Goal: Navigation & Orientation: Go to known website

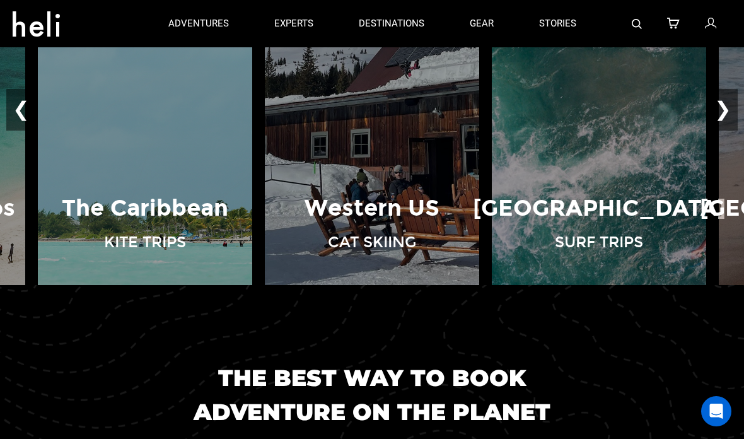
scroll to position [910, 0]
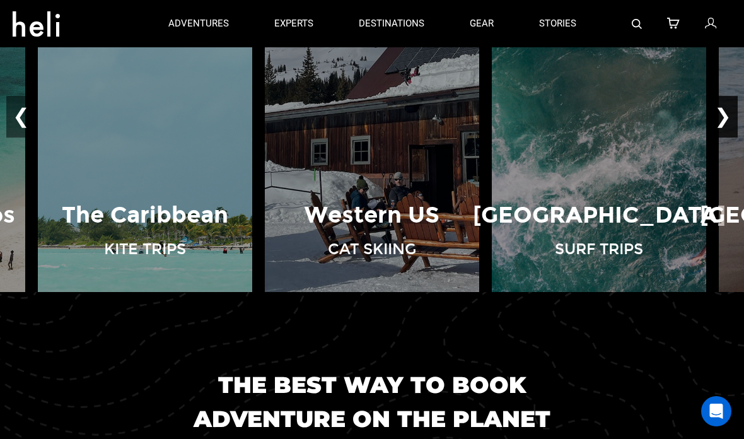
click at [724, 137] on button "❯" at bounding box center [723, 117] width 30 height 42
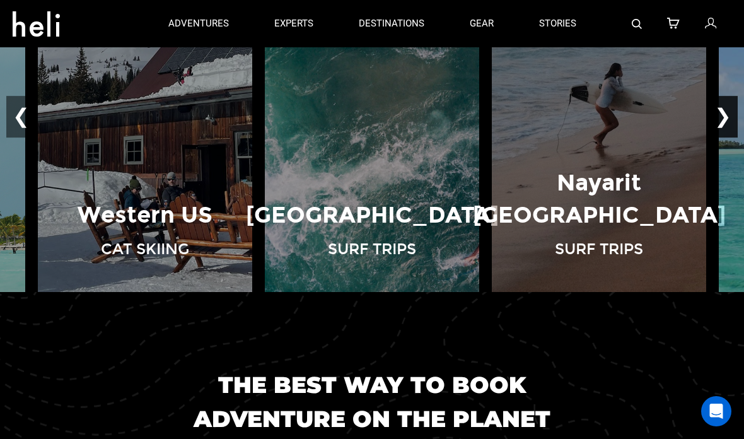
click at [724, 137] on button "❯" at bounding box center [723, 117] width 30 height 42
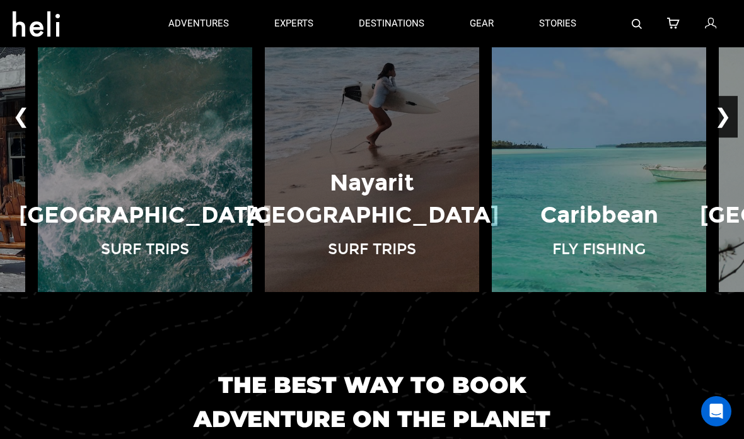
click at [726, 137] on button "❯" at bounding box center [723, 117] width 30 height 42
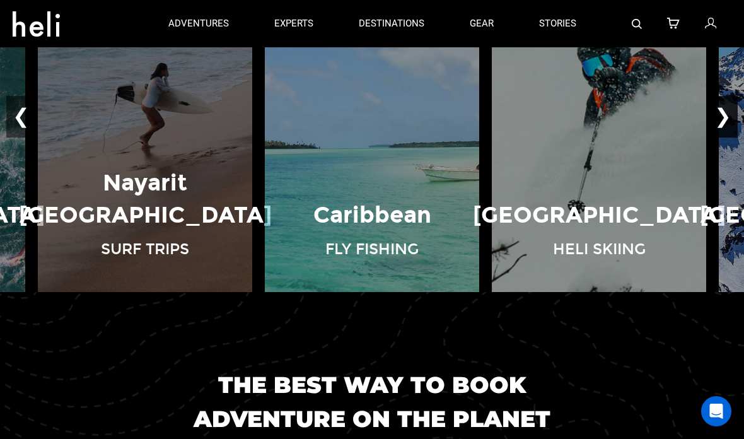
click at [721, 137] on button "❯" at bounding box center [723, 117] width 30 height 42
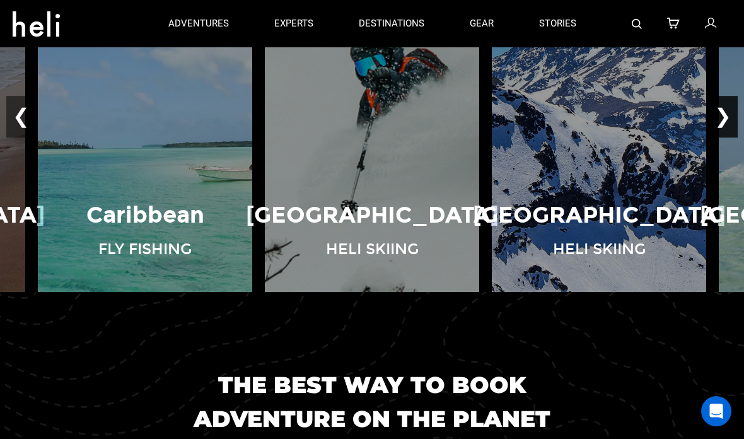
click at [735, 137] on button "❯" at bounding box center [723, 117] width 30 height 42
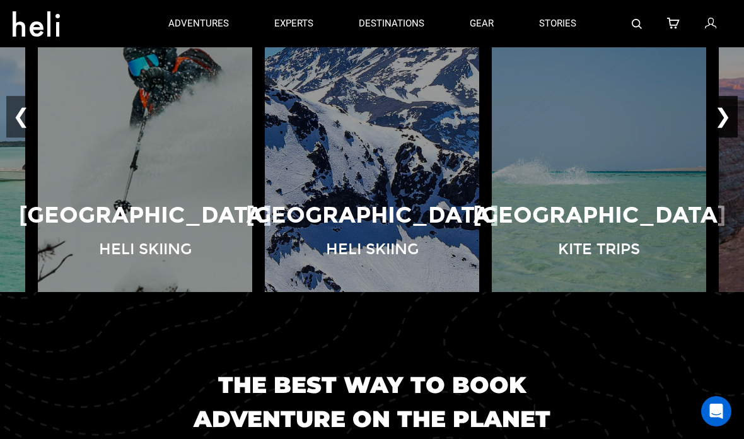
click at [722, 137] on button "❯" at bounding box center [723, 117] width 30 height 42
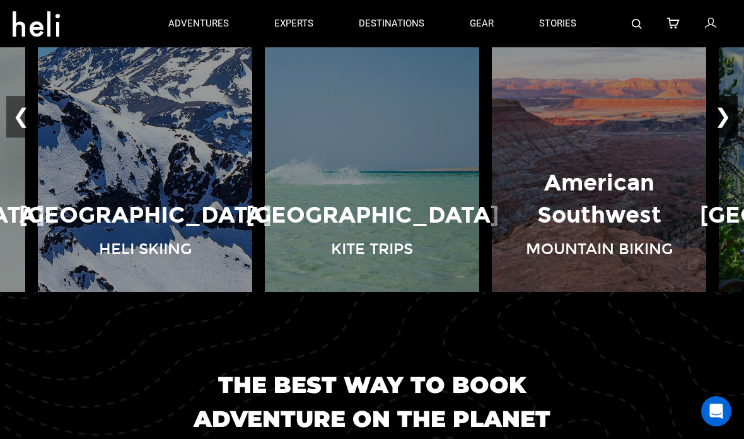
click at [727, 137] on button "❯" at bounding box center [723, 117] width 30 height 42
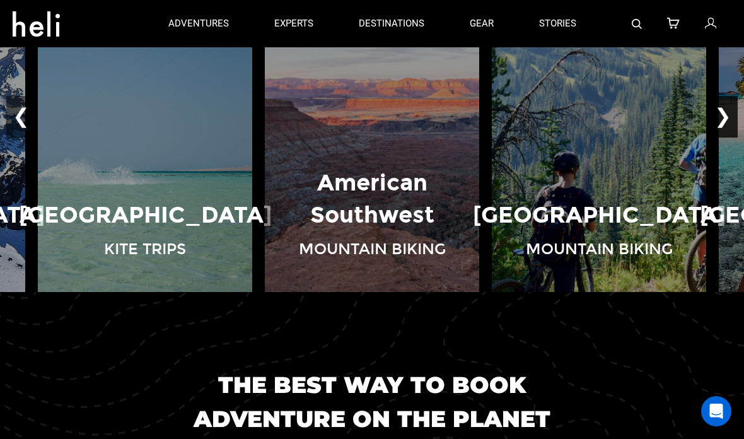
click at [718, 137] on button "❯" at bounding box center [723, 117] width 30 height 42
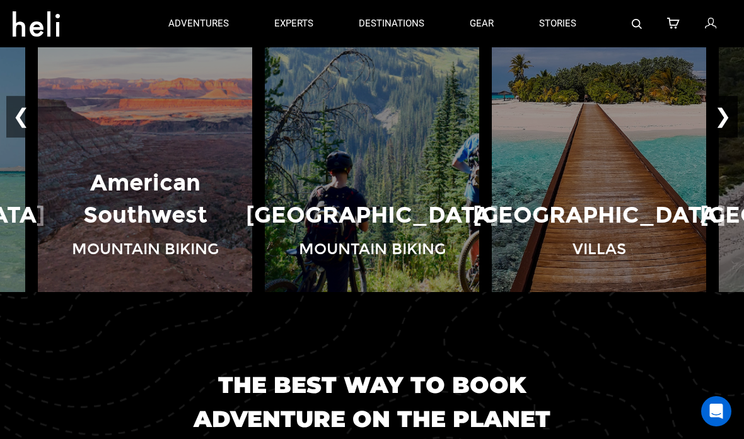
click at [721, 137] on button "❯" at bounding box center [723, 117] width 30 height 42
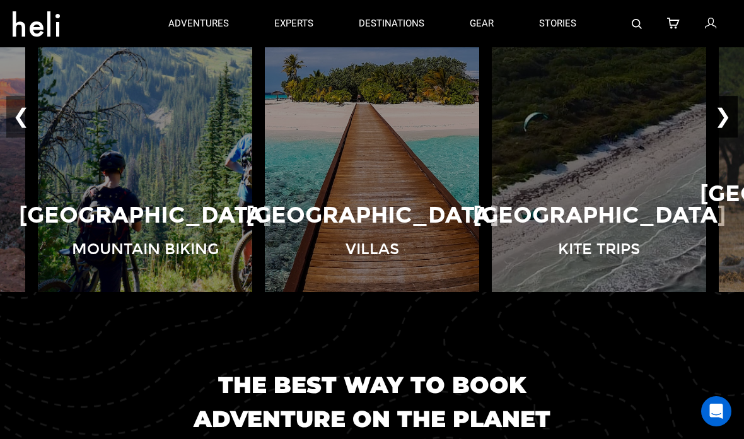
click at [723, 137] on button "❯" at bounding box center [723, 117] width 30 height 42
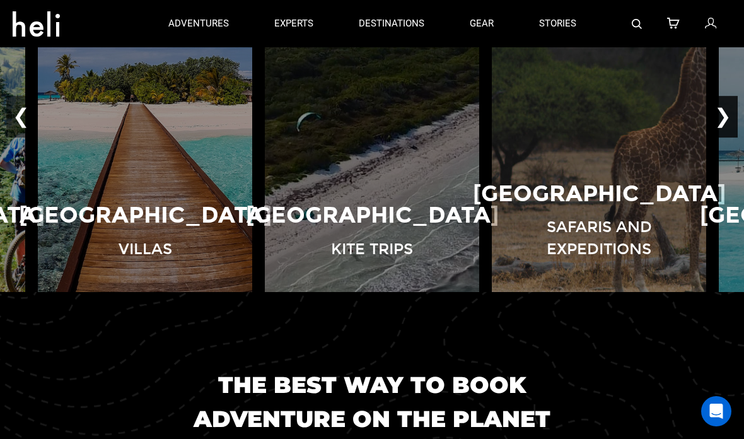
click at [727, 137] on button "❯" at bounding box center [723, 117] width 30 height 42
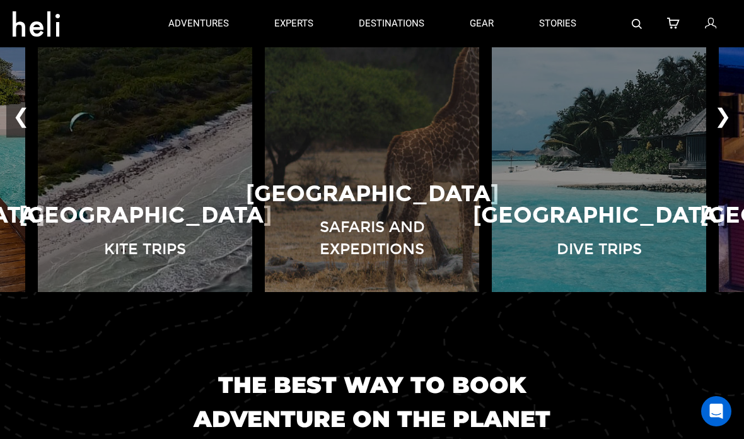
click at [724, 137] on button "❯" at bounding box center [723, 117] width 30 height 42
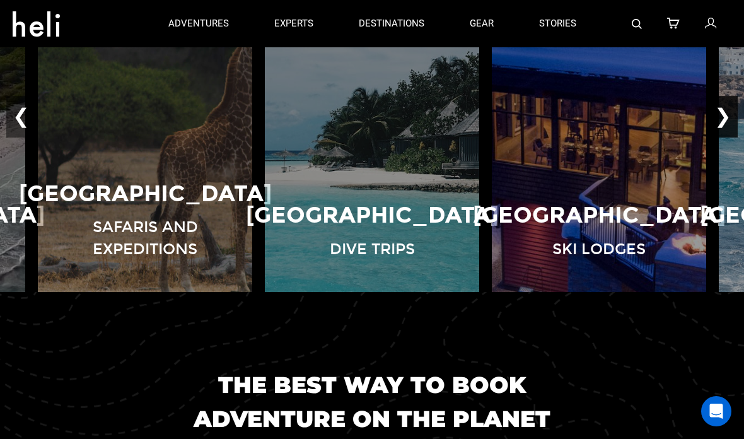
click at [725, 137] on button "❯" at bounding box center [723, 117] width 30 height 42
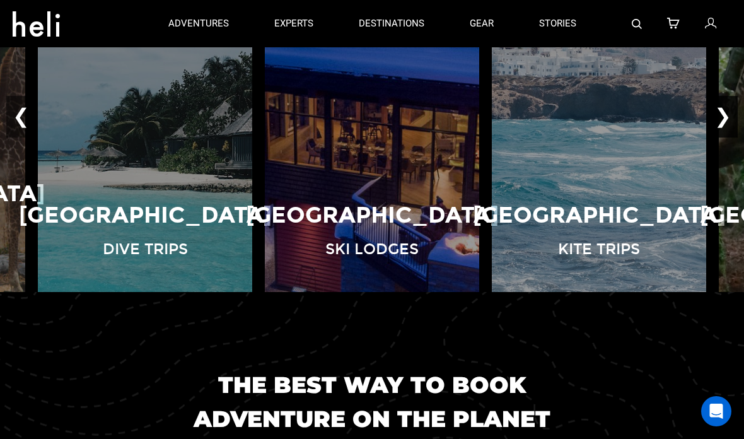
click at [722, 137] on button "❯" at bounding box center [723, 117] width 30 height 42
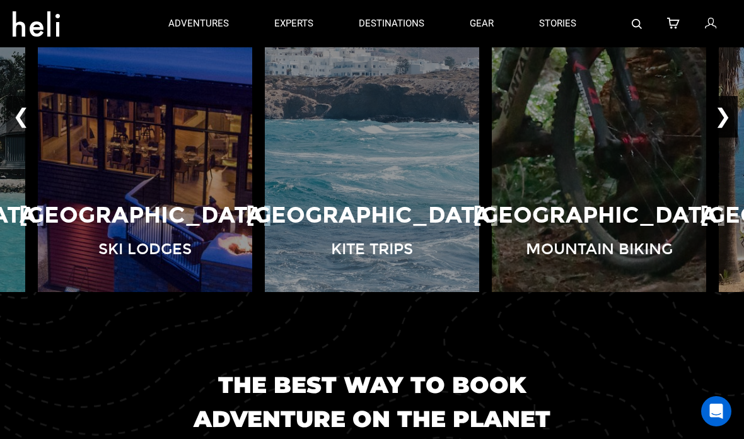
click at [726, 137] on button "❯" at bounding box center [723, 117] width 30 height 42
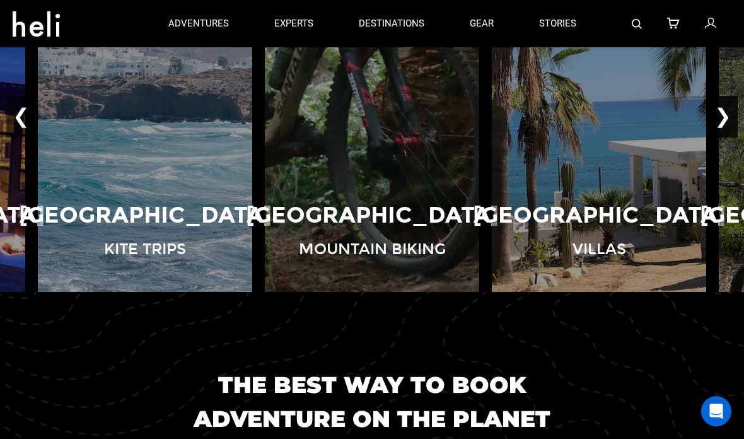
click at [720, 137] on button "❯" at bounding box center [723, 117] width 30 height 42
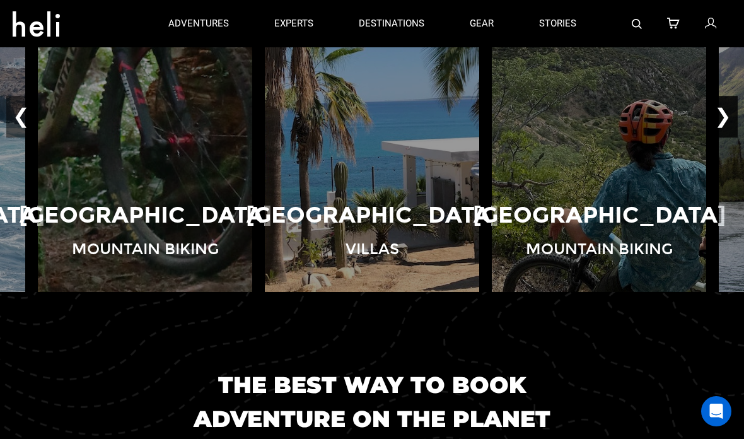
click at [723, 137] on button "❯" at bounding box center [723, 117] width 30 height 42
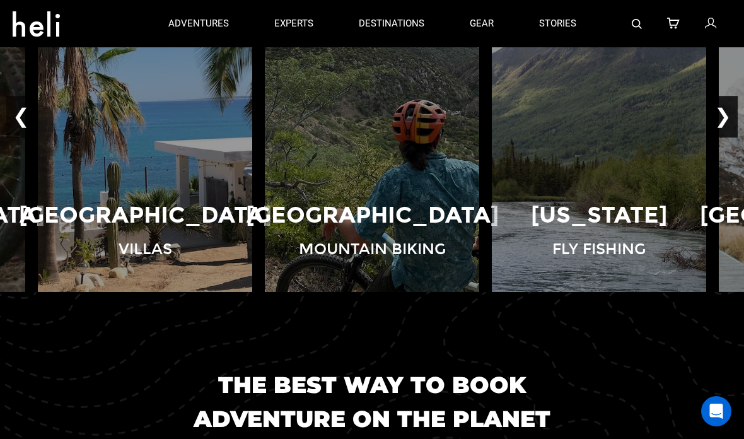
click at [726, 137] on button "❯" at bounding box center [723, 117] width 30 height 42
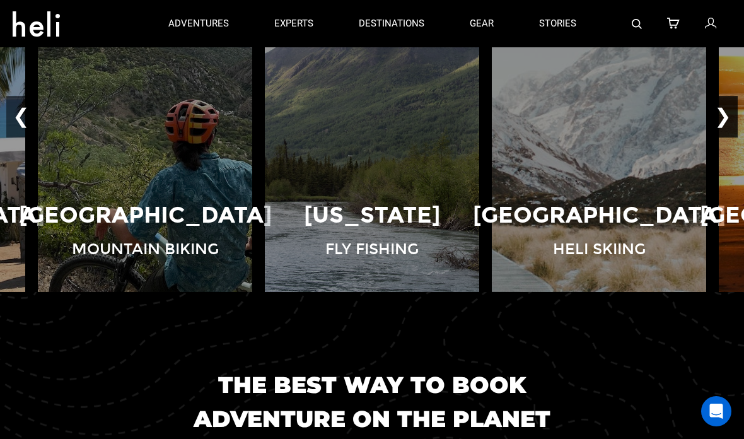
click at [726, 137] on button "❯" at bounding box center [723, 117] width 30 height 42
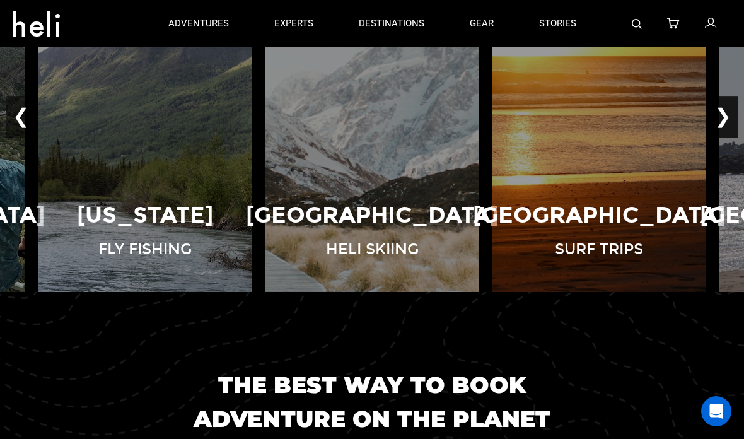
click at [726, 137] on button "❯" at bounding box center [723, 117] width 30 height 42
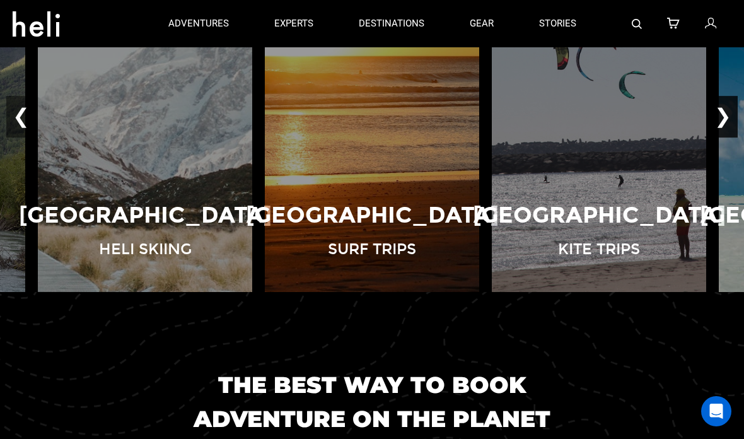
click at [729, 137] on button "❯" at bounding box center [723, 117] width 30 height 42
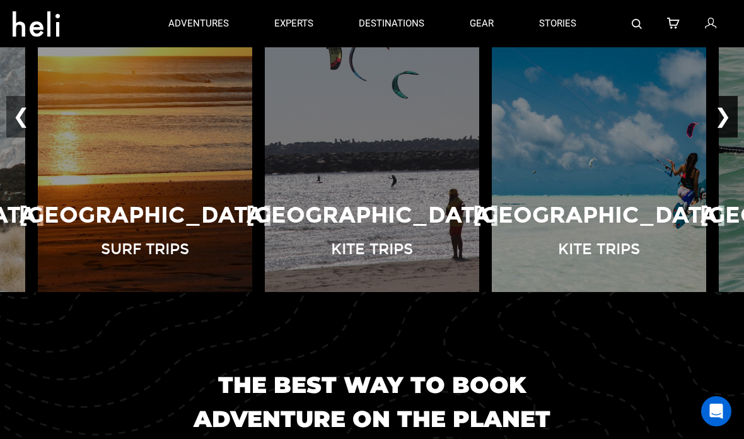
click at [725, 137] on button "❯" at bounding box center [723, 117] width 30 height 42
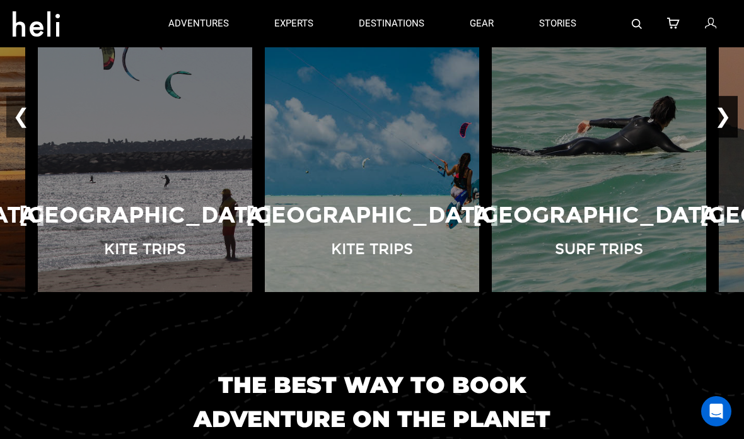
click at [723, 137] on button "❯" at bounding box center [723, 117] width 30 height 42
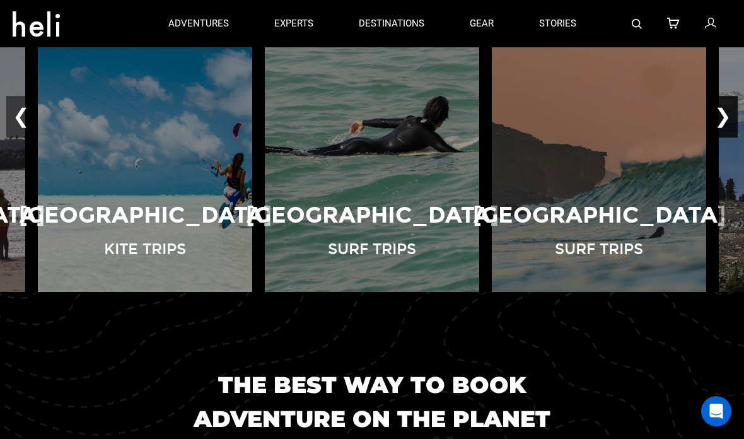
click at [724, 137] on button "❯" at bounding box center [723, 117] width 30 height 42
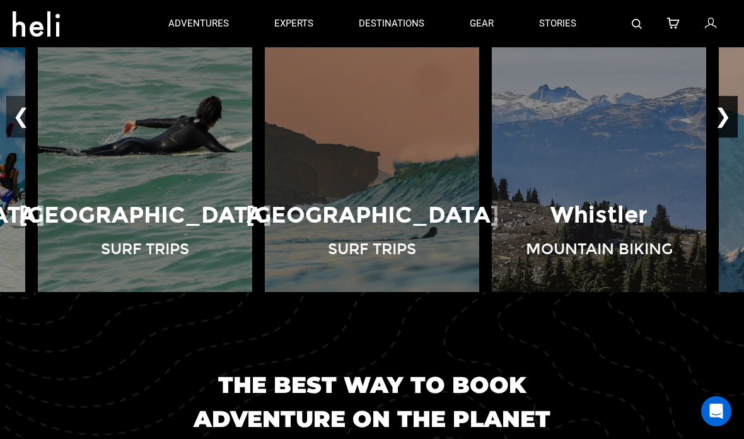
click at [729, 137] on button "❯" at bounding box center [723, 117] width 30 height 42
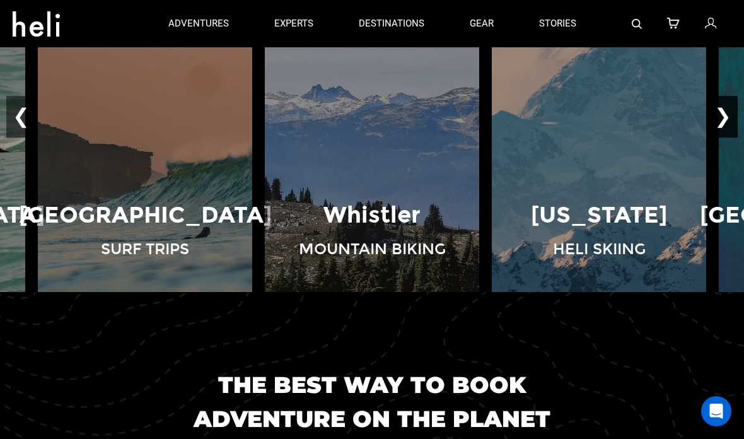
click at [722, 137] on button "❯" at bounding box center [723, 117] width 30 height 42
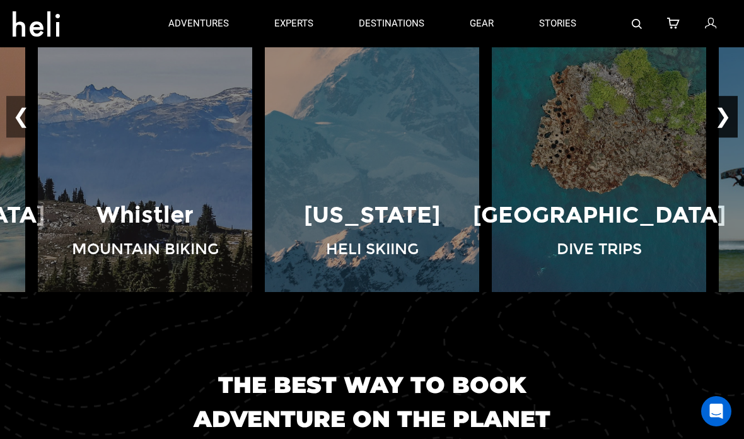
click at [721, 137] on button "❯" at bounding box center [723, 117] width 30 height 42
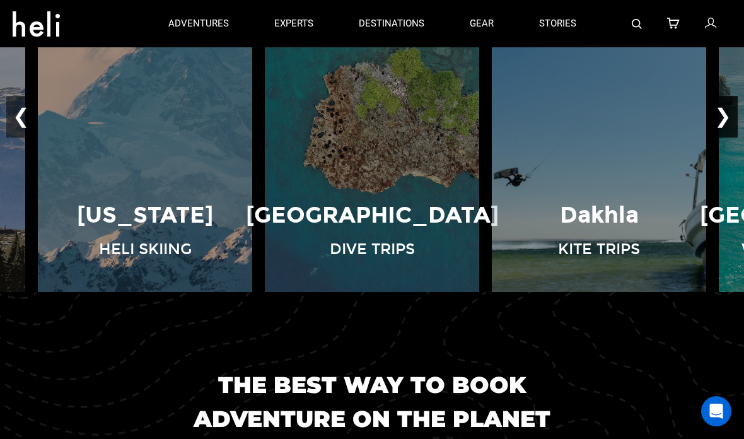
click at [728, 137] on button "❯" at bounding box center [723, 117] width 30 height 42
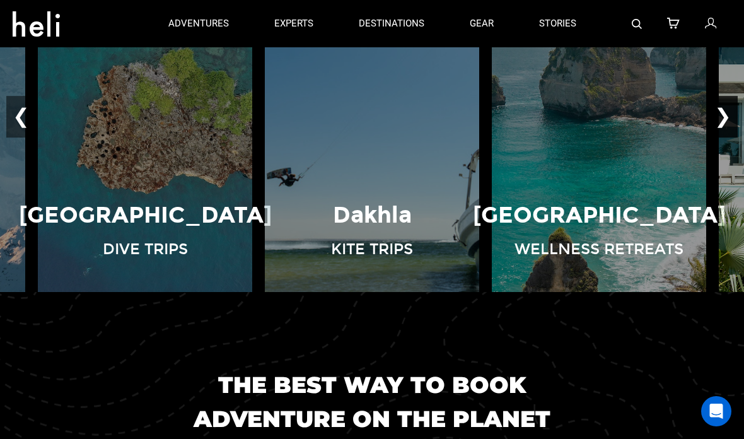
click at [721, 137] on button "❯" at bounding box center [723, 117] width 30 height 42
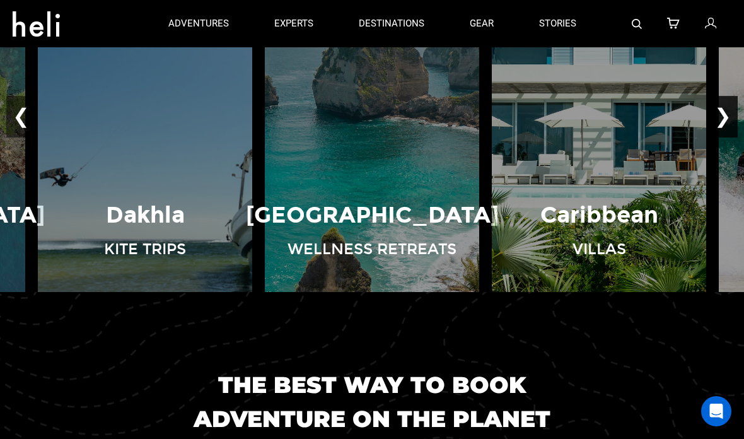
click at [724, 137] on button "❯" at bounding box center [723, 117] width 30 height 42
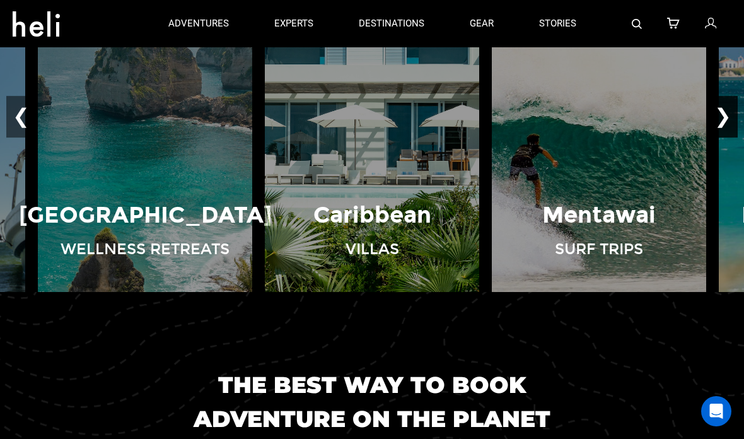
click at [728, 137] on button "❯" at bounding box center [723, 117] width 30 height 42
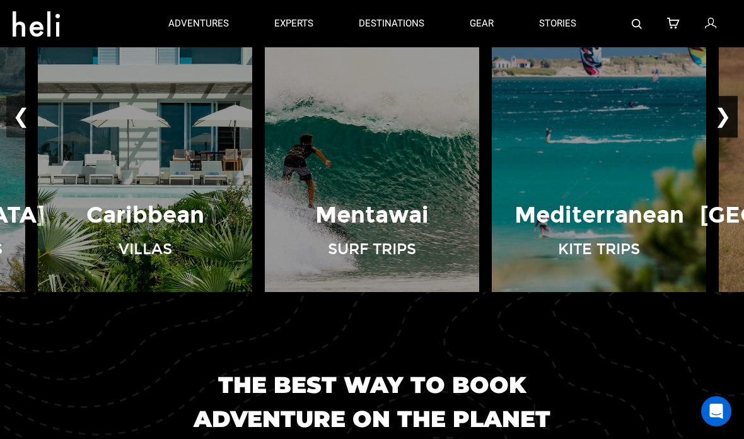
click at [726, 137] on button "❯" at bounding box center [723, 117] width 30 height 42
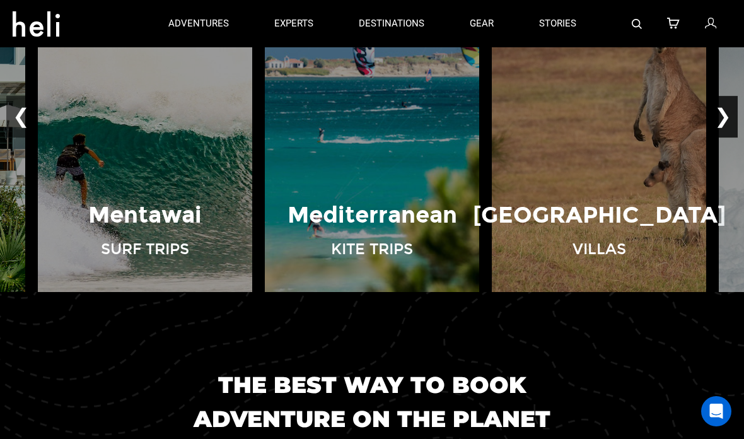
click at [736, 137] on button "❯" at bounding box center [723, 117] width 30 height 42
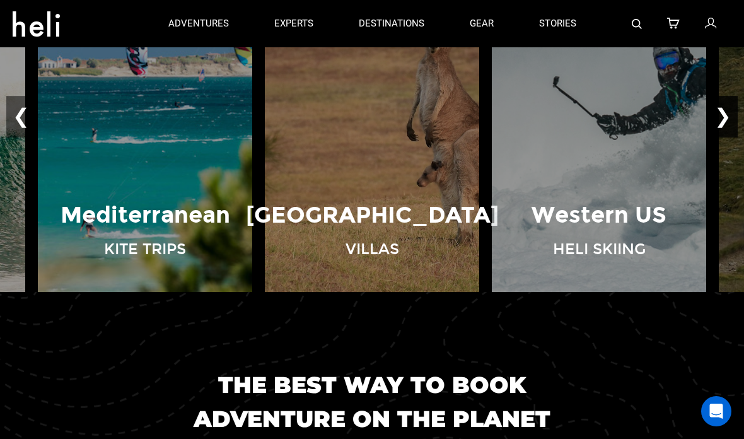
click at [722, 137] on button "❯" at bounding box center [723, 117] width 30 height 42
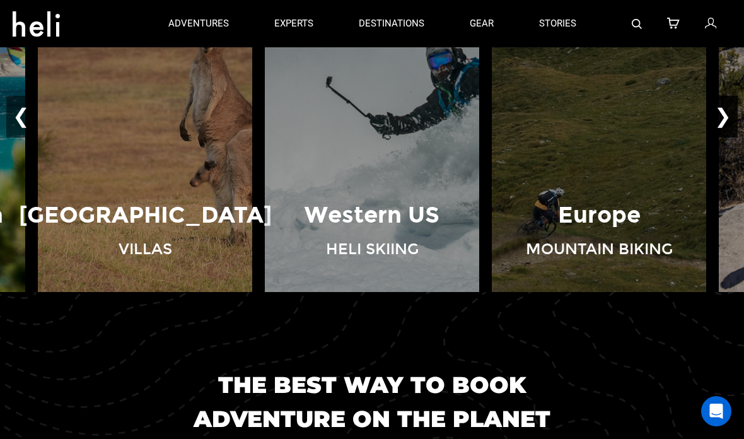
click at [728, 137] on button "❯" at bounding box center [723, 117] width 30 height 42
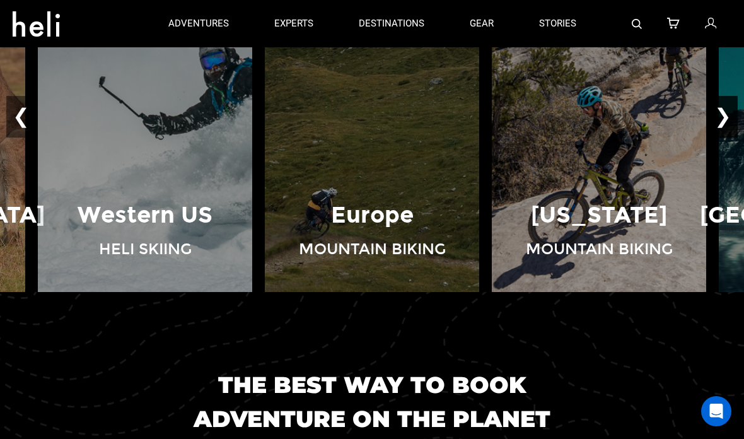
click at [738, 137] on button "❯" at bounding box center [723, 117] width 30 height 42
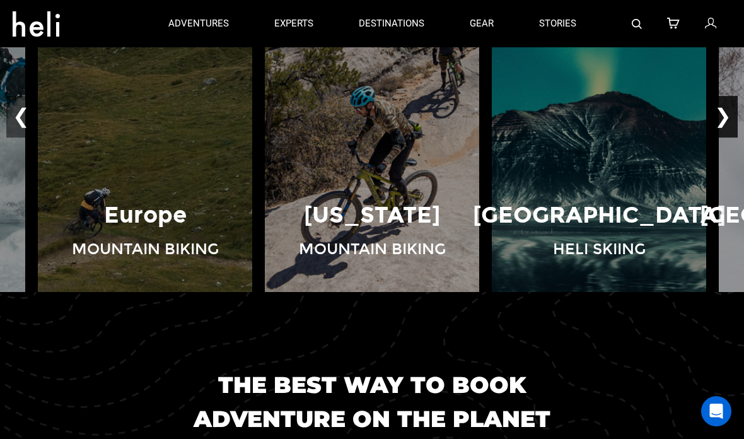
click at [728, 137] on button "❯" at bounding box center [723, 117] width 30 height 42
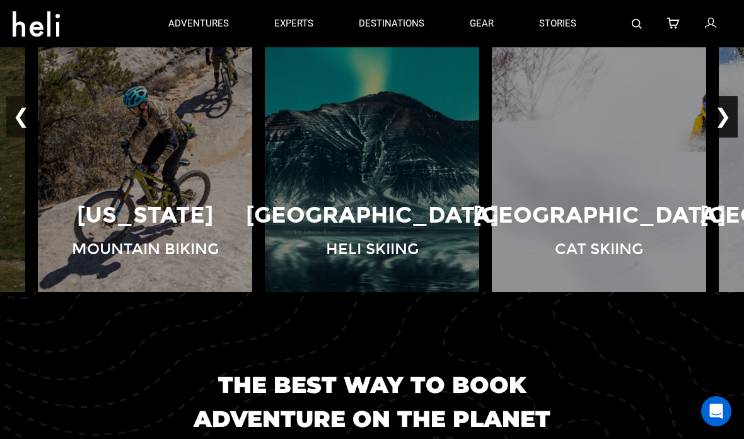
click at [726, 137] on button "❯" at bounding box center [723, 117] width 30 height 42
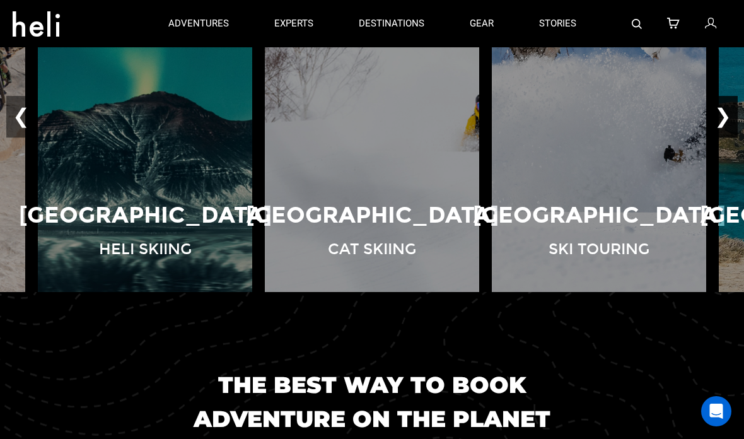
click at [723, 137] on button "❯" at bounding box center [723, 117] width 30 height 42
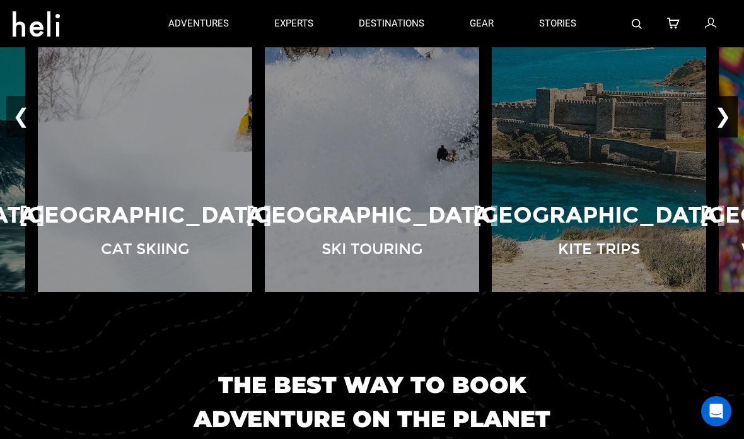
click at [724, 137] on button "❯" at bounding box center [723, 117] width 30 height 42
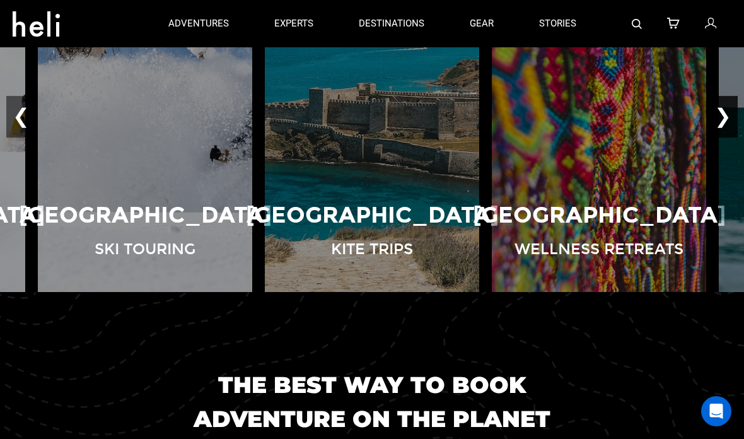
click at [724, 137] on button "❯" at bounding box center [723, 117] width 30 height 42
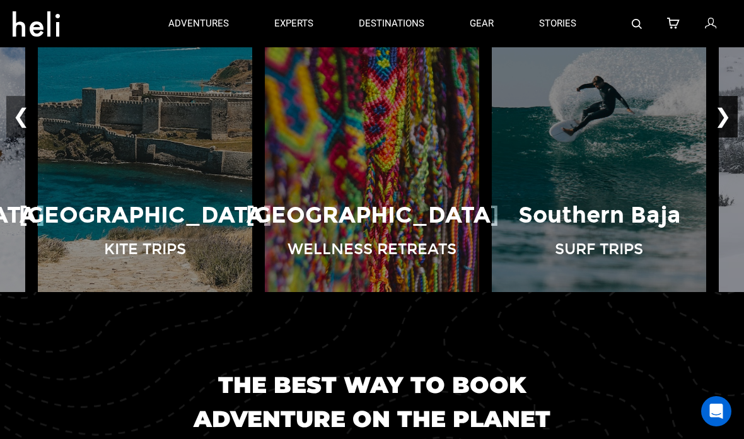
click at [719, 137] on button "❯" at bounding box center [723, 117] width 30 height 42
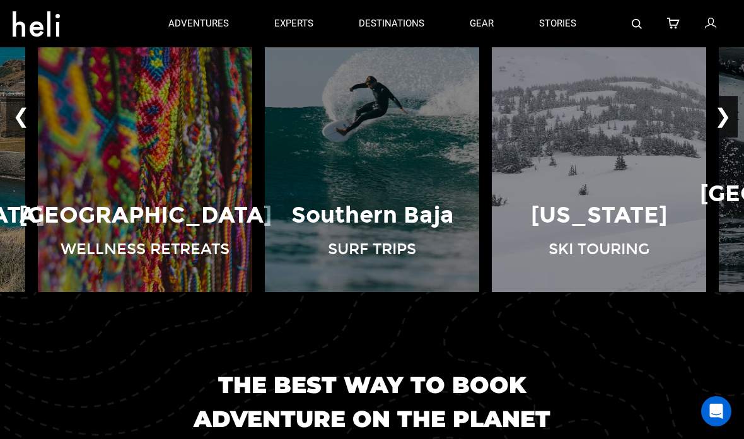
click at [723, 137] on button "❯" at bounding box center [723, 117] width 30 height 42
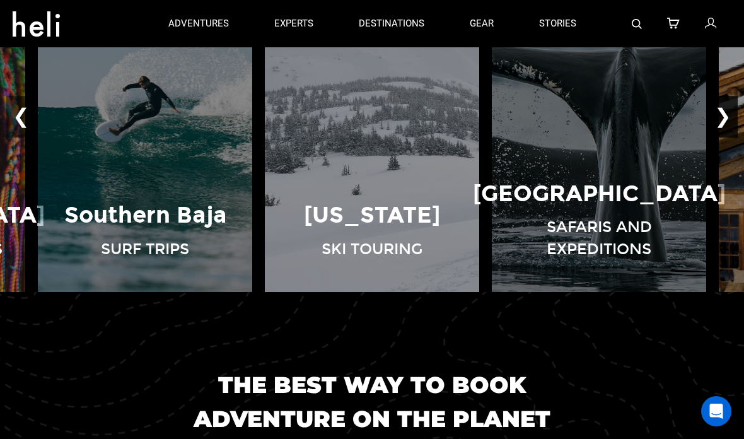
click at [723, 137] on button "❯" at bounding box center [723, 117] width 30 height 42
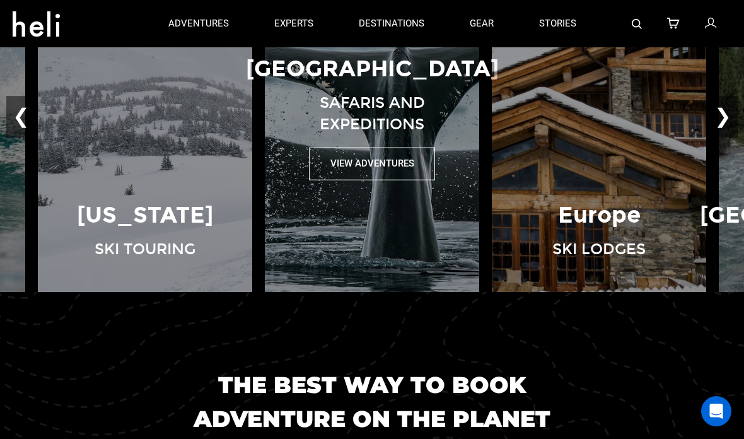
click at [377, 180] on button "View Adventures" at bounding box center [372, 164] width 126 height 32
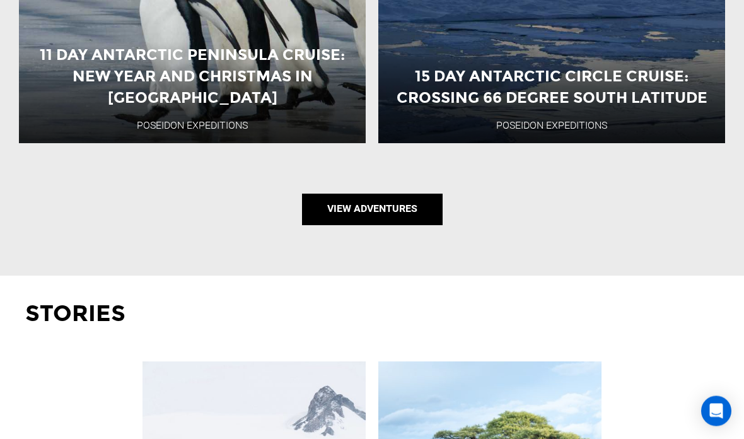
scroll to position [1849, 0]
click at [398, 225] on link "View Adventures" at bounding box center [372, 210] width 141 height 32
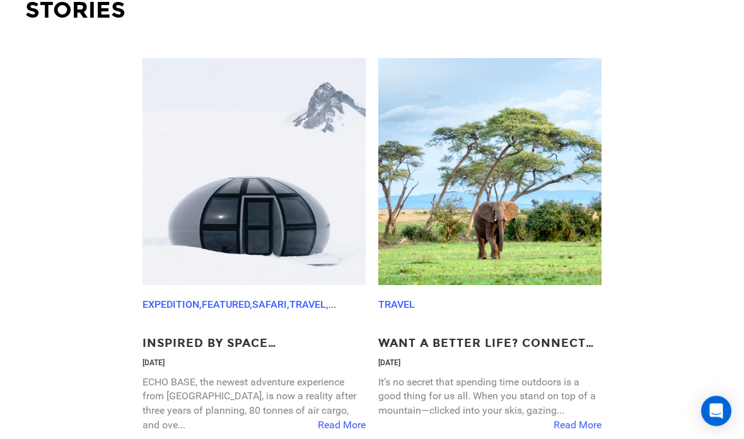
scroll to position [2157, 0]
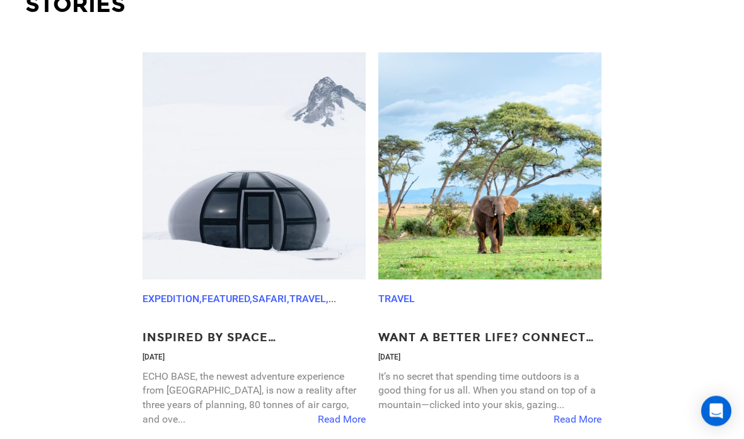
click at [346, 427] on p "ECHO BASE, the newest adventure experience from White Desert, is now a reality …" at bounding box center [253, 398] width 223 height 57
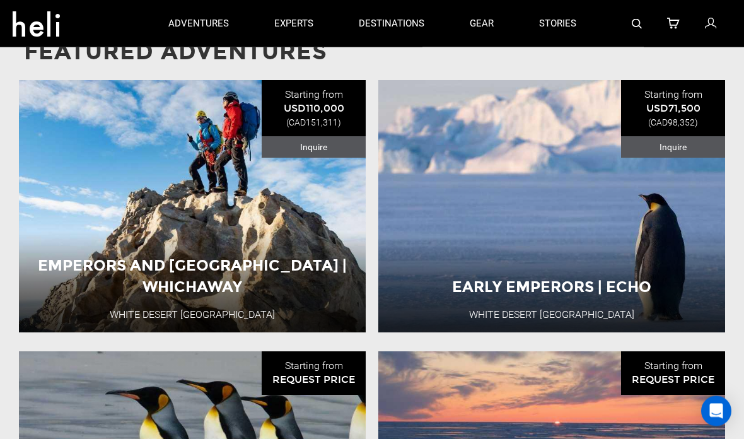
scroll to position [1385, 0]
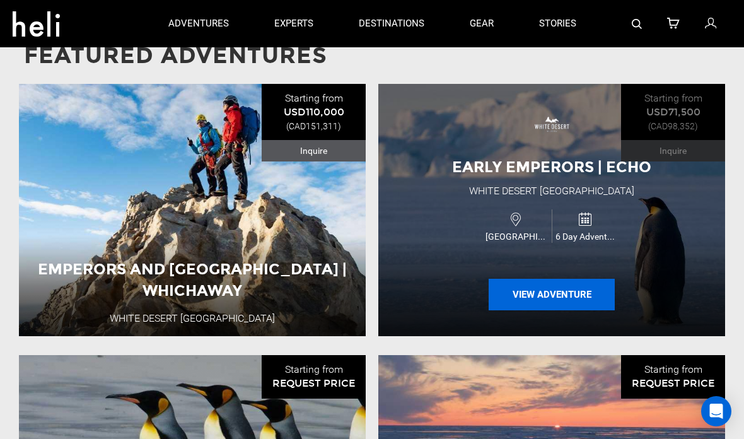
click at [567, 310] on button "View Adventure" at bounding box center [552, 295] width 126 height 32
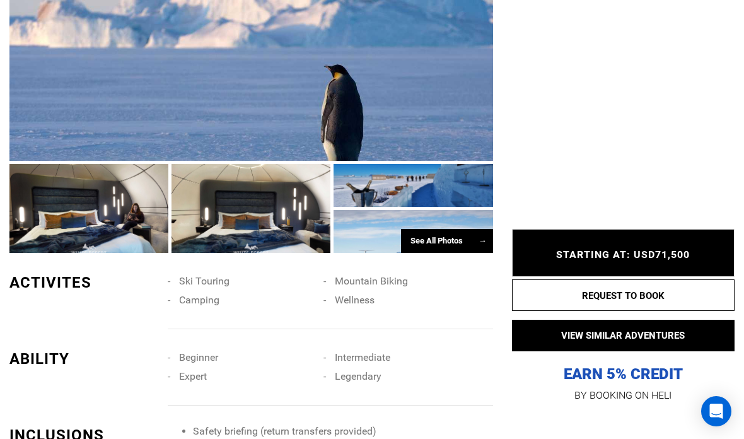
scroll to position [932, 0]
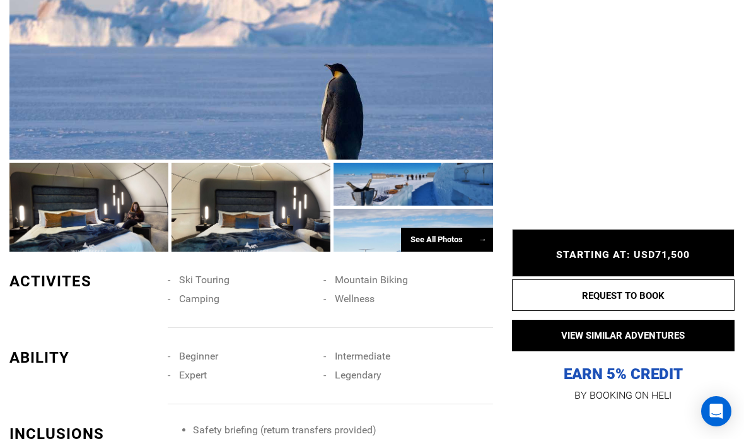
click at [452, 232] on div "See All Photos →" at bounding box center [447, 240] width 92 height 25
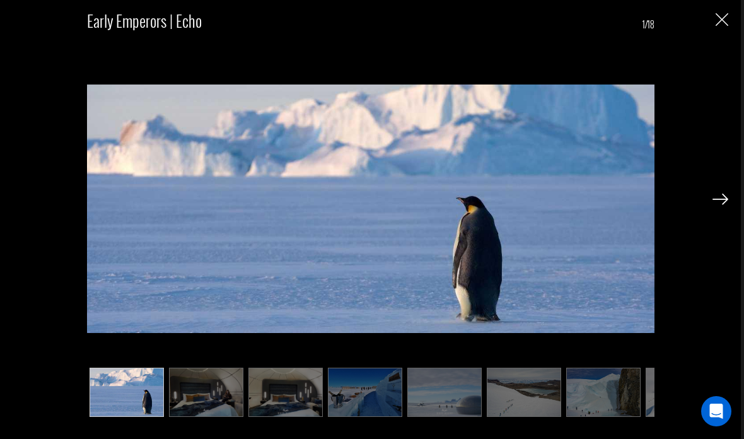
scroll to position [1982, 0]
click at [711, 229] on div "Early Emperors | Echo 1/18" at bounding box center [371, 208] width 716 height 417
click at [717, 205] on img at bounding box center [720, 199] width 16 height 11
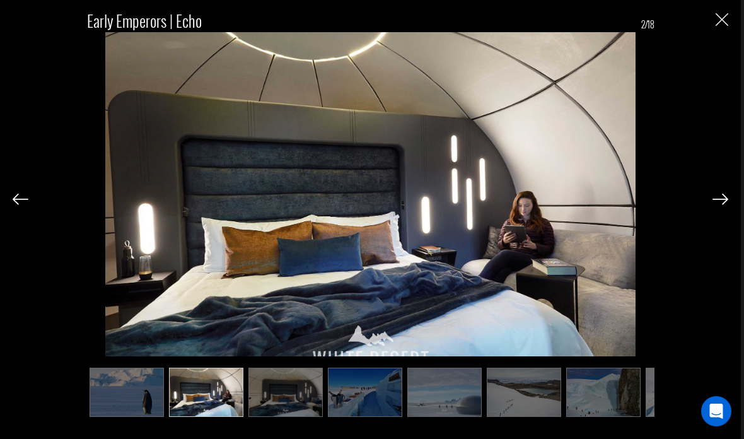
click at [20, 205] on img at bounding box center [21, 199] width 16 height 11
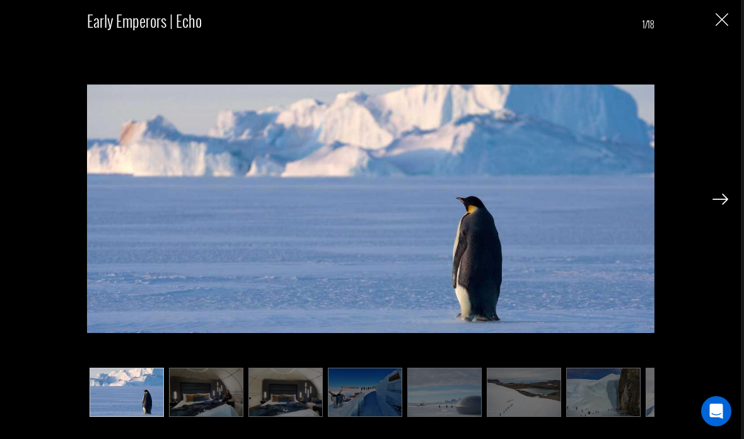
click at [719, 205] on img at bounding box center [720, 199] width 16 height 11
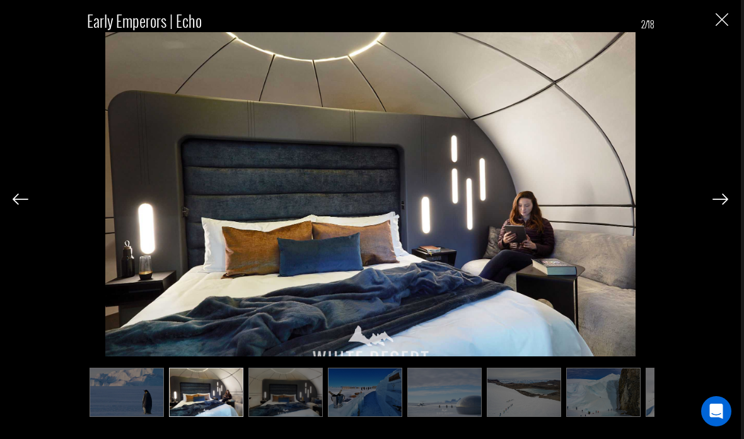
click at [726, 205] on img at bounding box center [720, 199] width 16 height 11
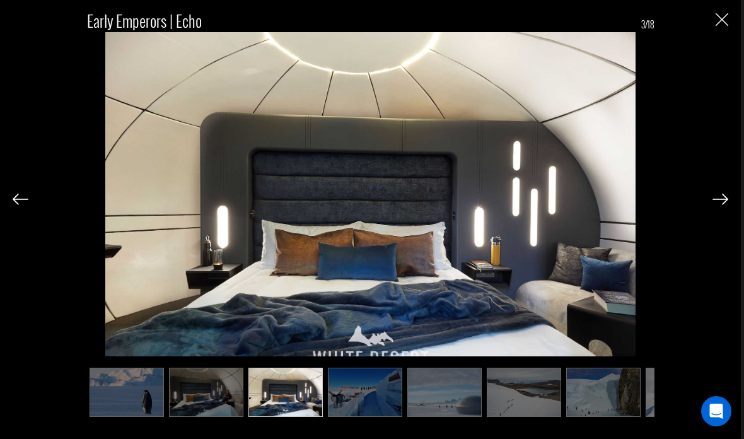
click at [28, 212] on div "Early Emperors | Echo 3/18" at bounding box center [371, 208] width 716 height 417
click at [25, 205] on img at bounding box center [21, 199] width 16 height 11
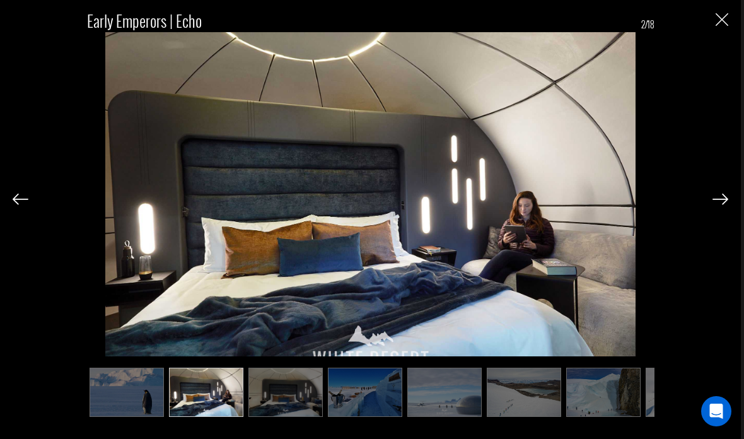
click at [725, 205] on img at bounding box center [720, 199] width 16 height 11
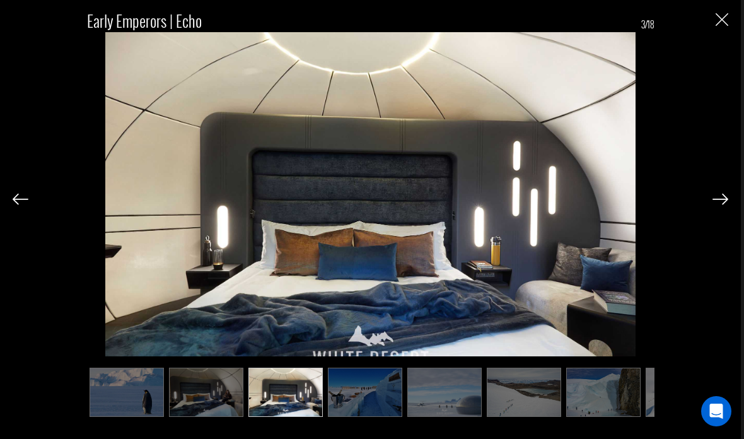
click at [721, 205] on img at bounding box center [720, 199] width 16 height 11
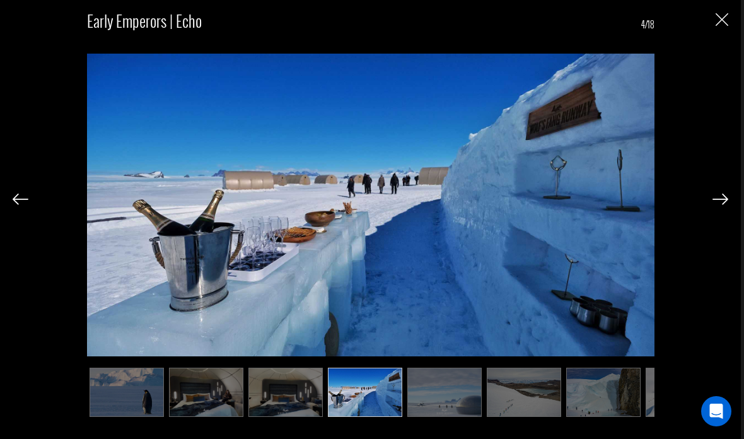
click at [721, 205] on img at bounding box center [720, 199] width 16 height 11
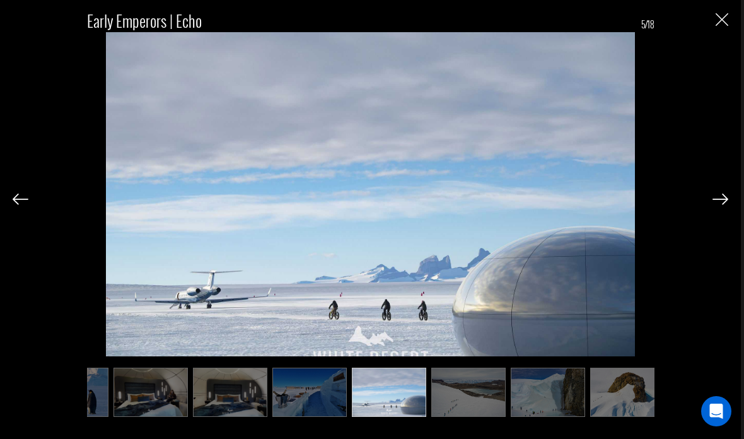
scroll to position [0, 63]
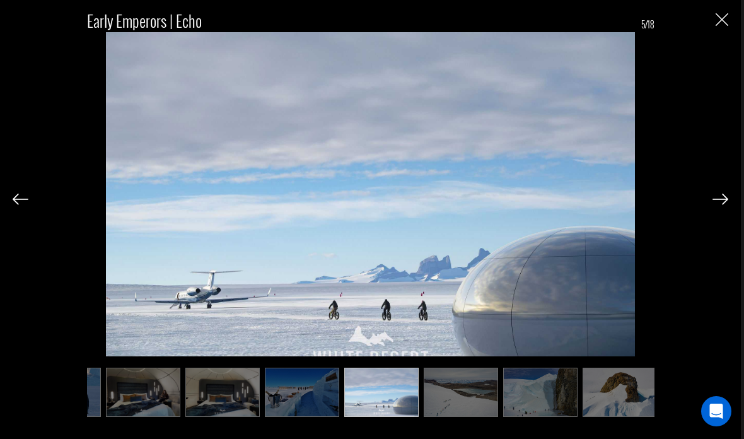
click at [723, 205] on img at bounding box center [720, 199] width 16 height 11
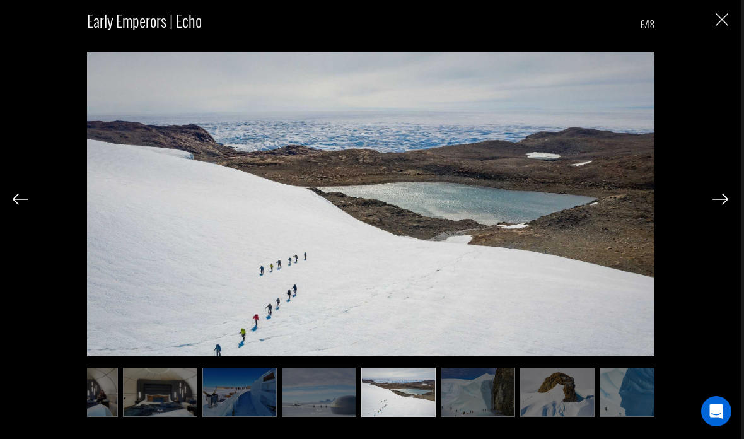
scroll to position [0, 126]
click at [721, 205] on img at bounding box center [720, 199] width 16 height 11
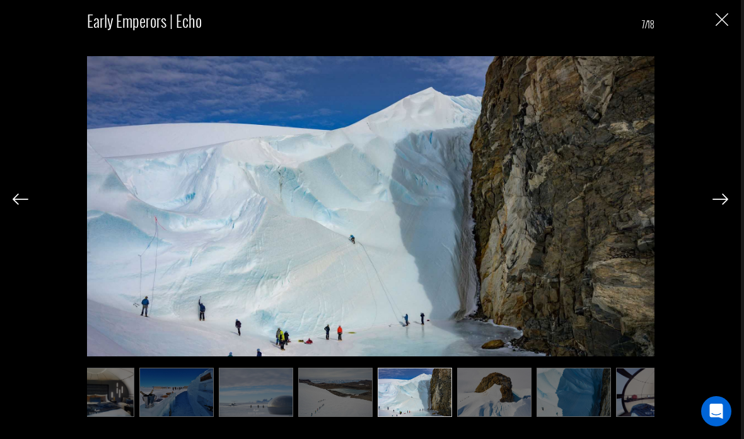
scroll to position [0, 189]
click at [719, 205] on img at bounding box center [720, 199] width 16 height 11
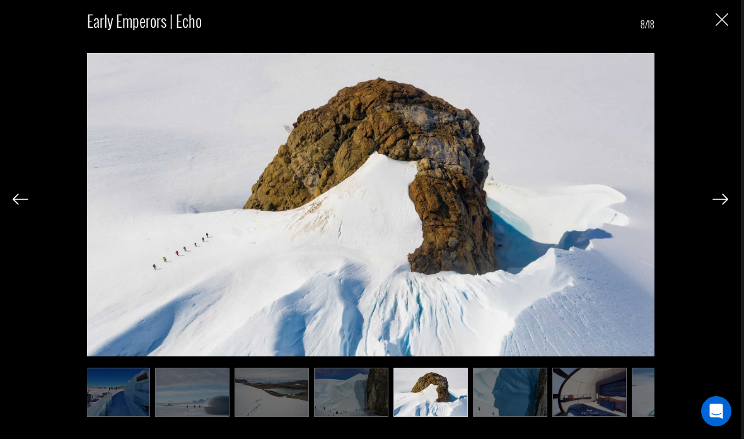
click at [719, 205] on img at bounding box center [720, 199] width 16 height 11
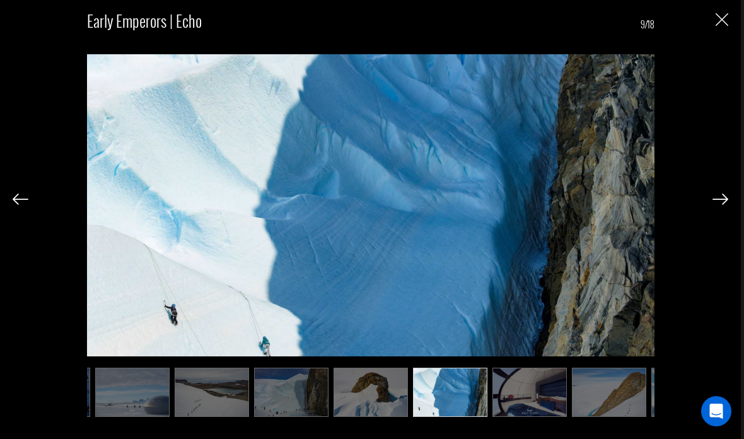
scroll to position [0, 315]
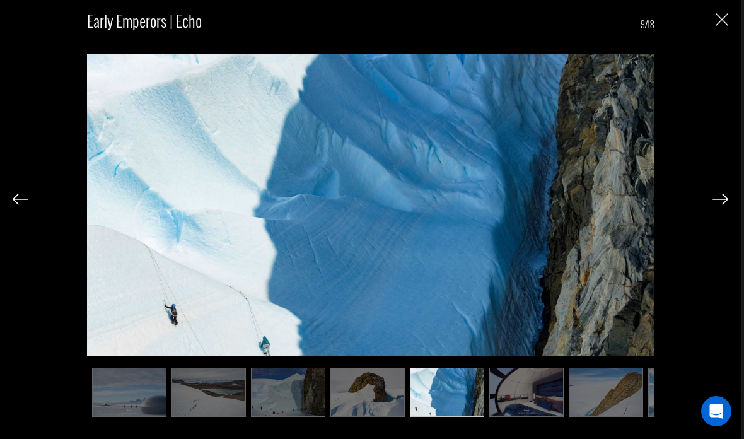
click at [716, 209] on div at bounding box center [720, 198] width 16 height 21
click at [721, 208] on div "Early Emperors | Echo 9/18" at bounding box center [371, 208] width 716 height 417
click at [725, 205] on img at bounding box center [720, 199] width 16 height 11
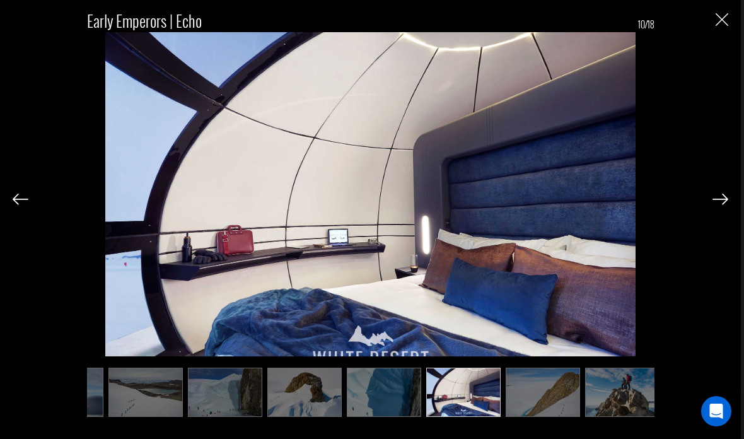
click at [722, 205] on img at bounding box center [720, 199] width 16 height 11
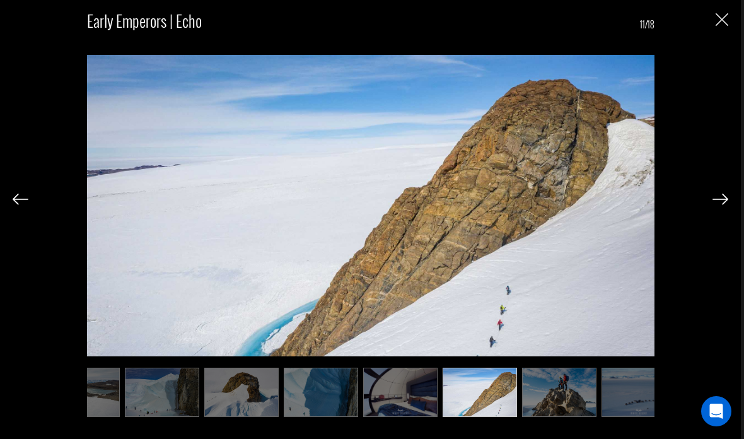
click at [720, 205] on img at bounding box center [720, 199] width 16 height 11
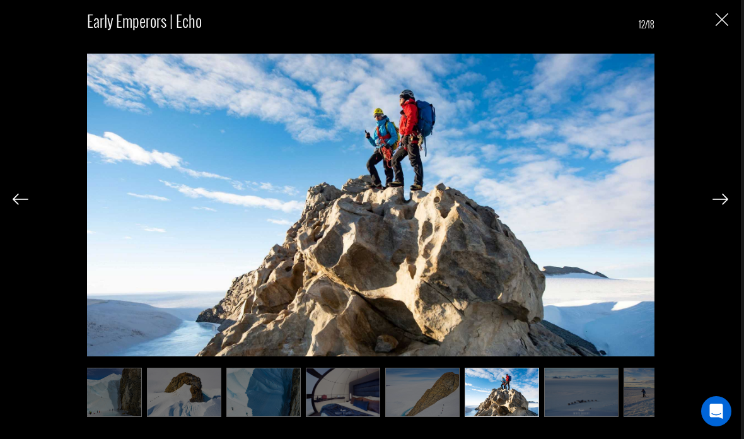
scroll to position [0, 504]
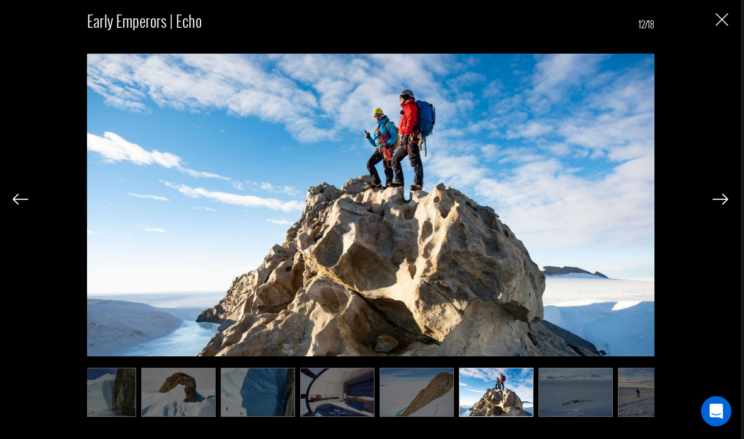
click at [724, 205] on img at bounding box center [720, 199] width 16 height 11
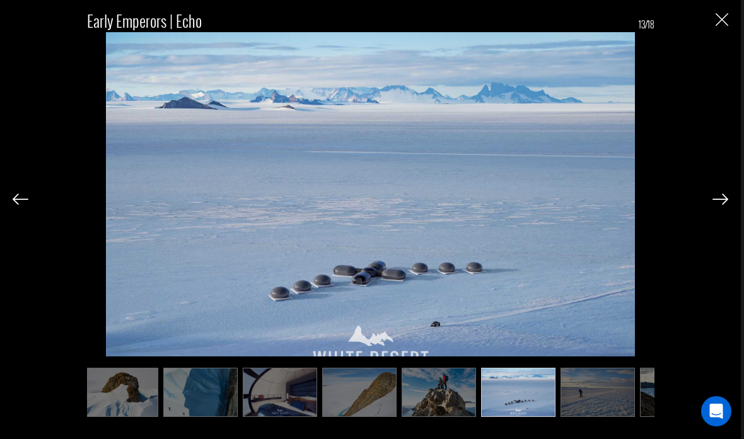
scroll to position [0, 567]
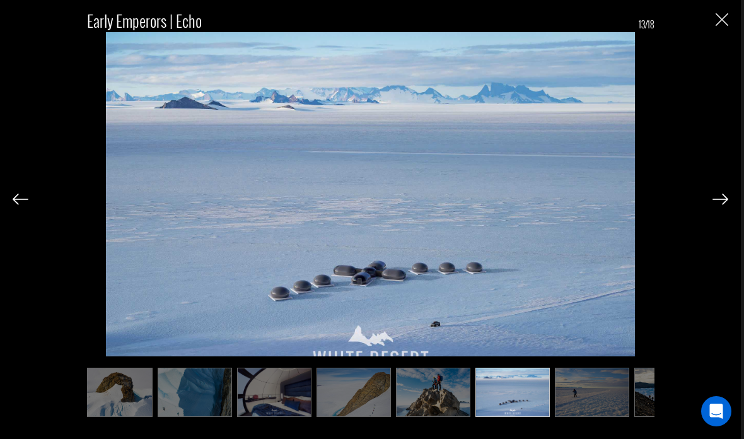
click at [724, 205] on img at bounding box center [720, 199] width 16 height 11
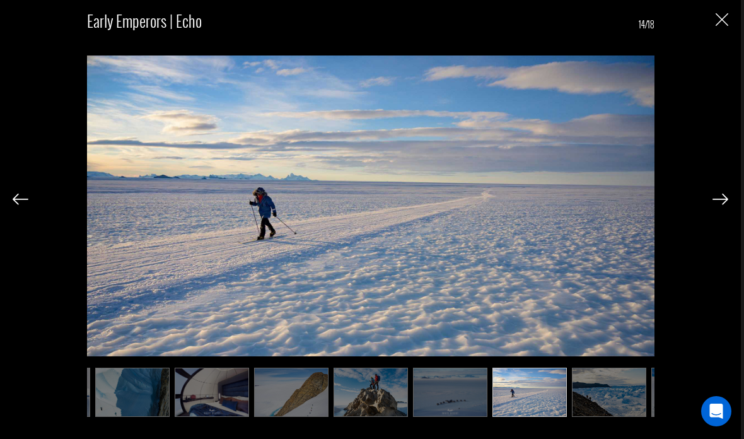
scroll to position [0, 630]
click at [727, 205] on img at bounding box center [720, 199] width 16 height 11
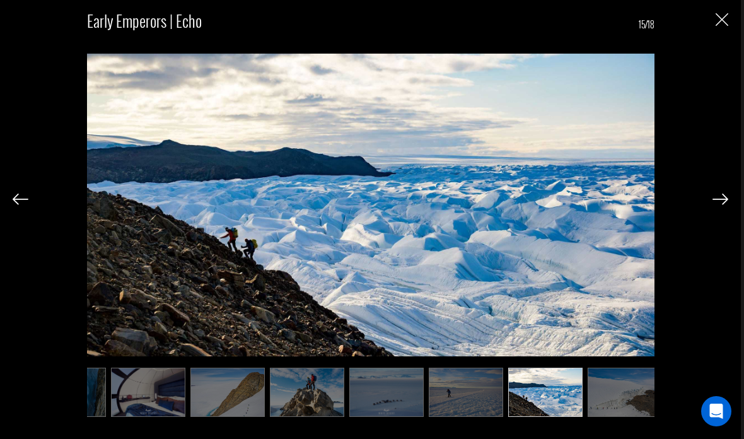
click at [724, 205] on img at bounding box center [720, 199] width 16 height 11
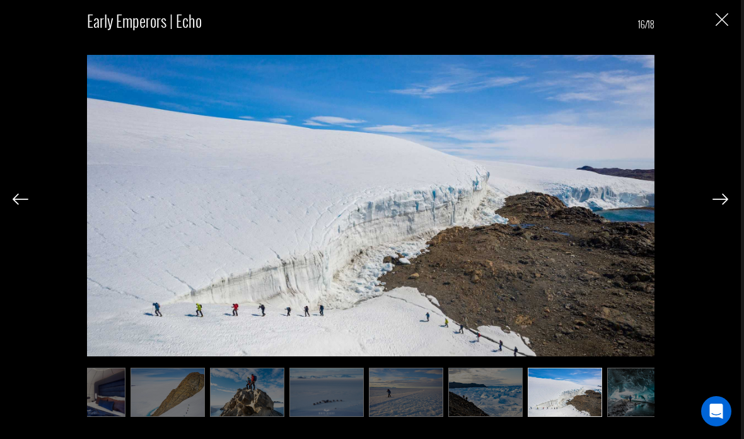
scroll to position [0, 757]
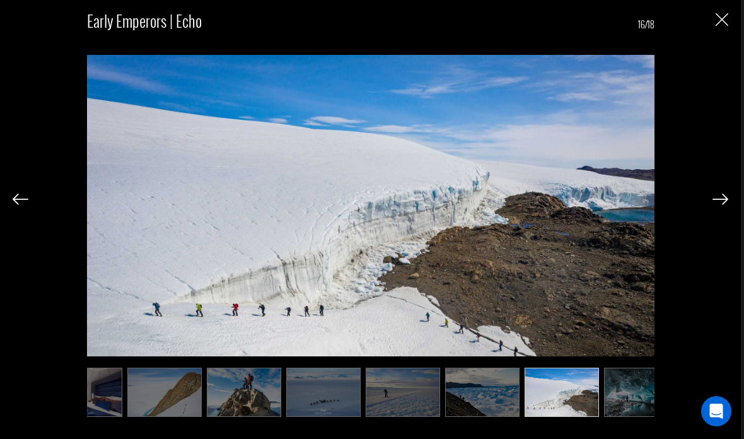
click at [719, 205] on img at bounding box center [720, 199] width 16 height 11
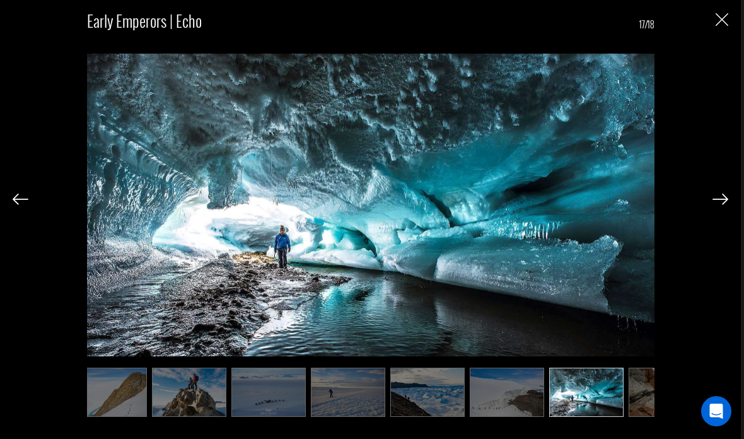
scroll to position [0, 820]
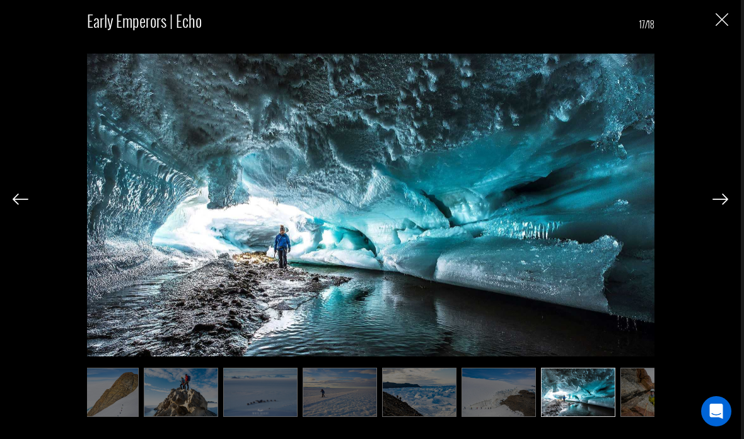
click at [723, 205] on img at bounding box center [720, 199] width 16 height 11
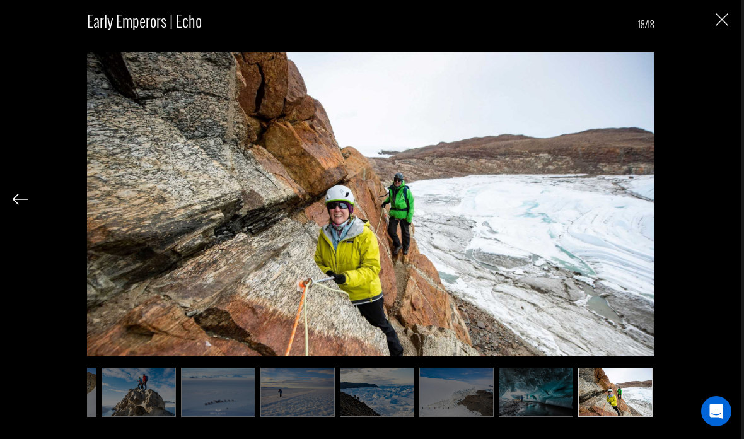
scroll to position [0, 862]
click at [723, 217] on div "Early Emperors | Echo 18/18" at bounding box center [371, 208] width 716 height 417
click at [596, 279] on img at bounding box center [370, 208] width 567 height 353
click at [720, 14] on img "Close" at bounding box center [722, 19] width 13 height 13
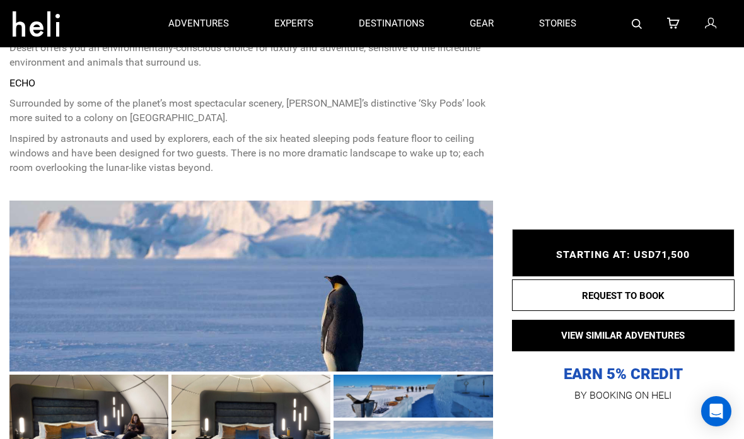
scroll to position [719, 0]
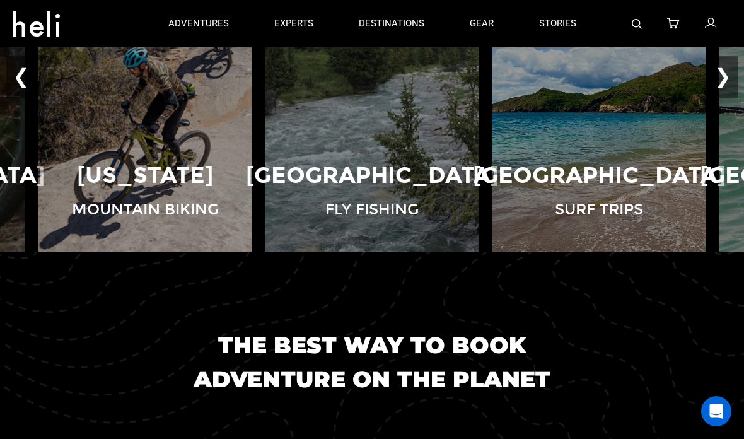
scroll to position [951, 0]
